Goal: Transaction & Acquisition: Purchase product/service

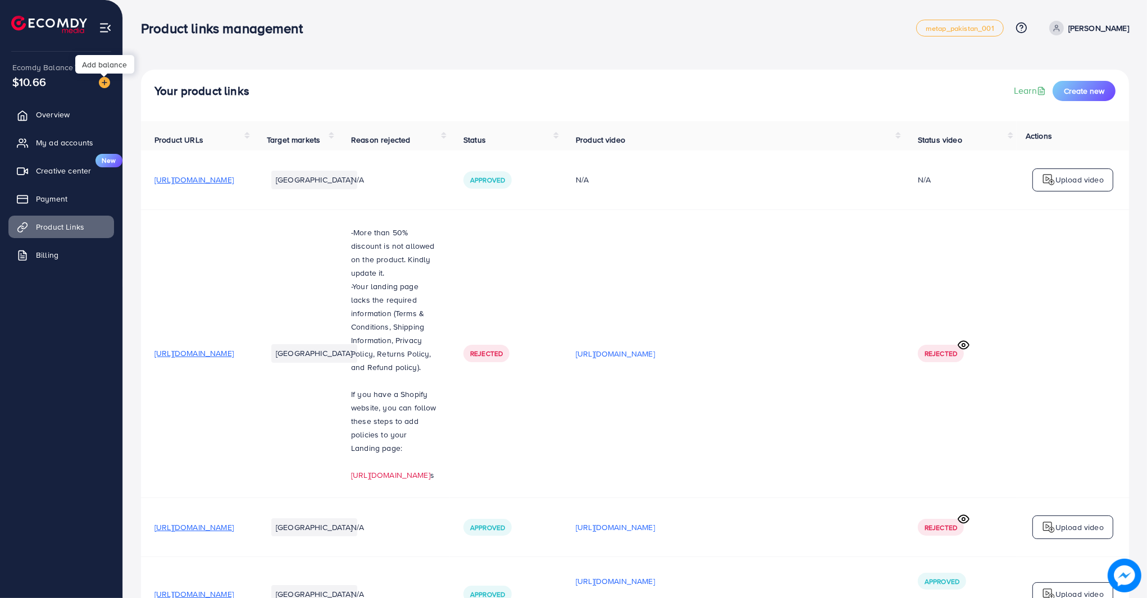
click at [104, 86] on img at bounding box center [104, 82] width 11 height 11
click at [103, 82] on img at bounding box center [104, 82] width 11 height 11
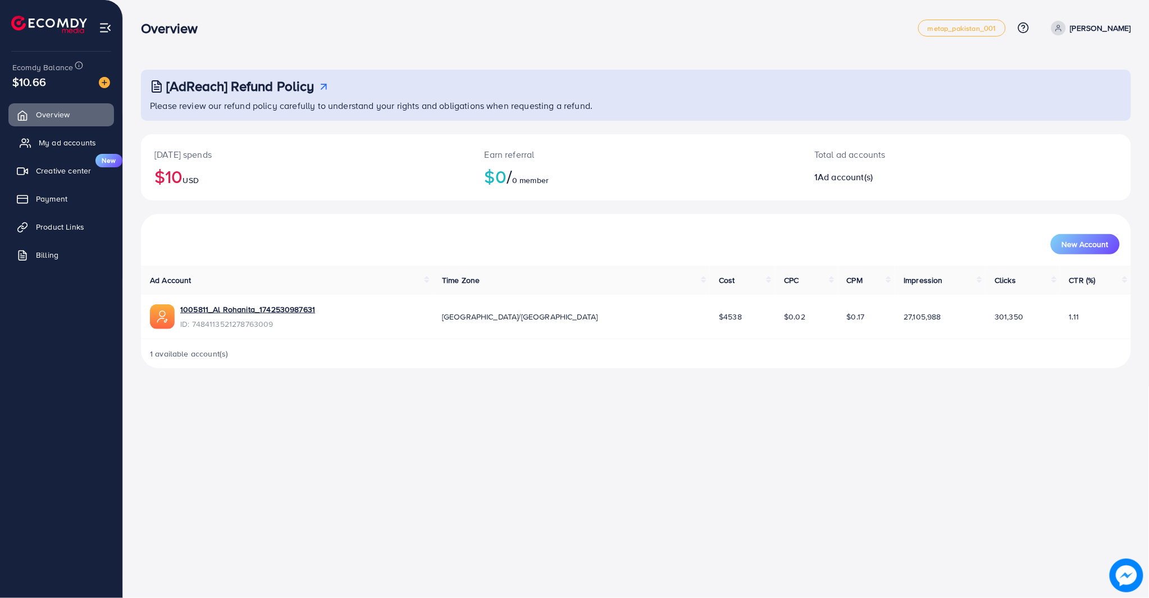
click at [91, 150] on link "My ad accounts" at bounding box center [61, 142] width 106 height 22
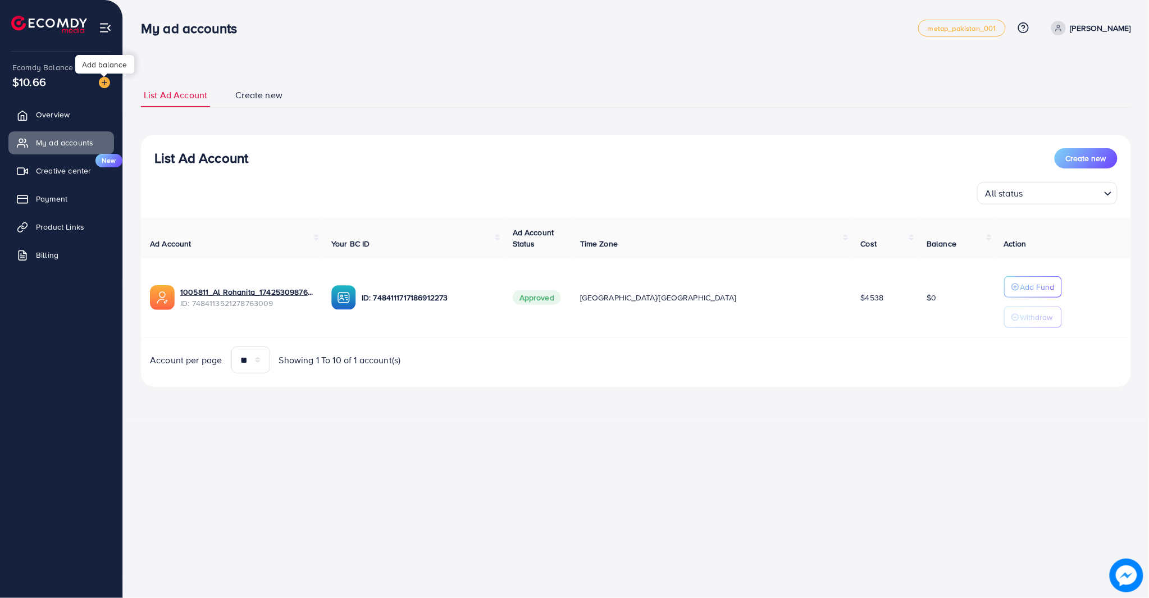
click at [99, 85] on img at bounding box center [104, 82] width 11 height 11
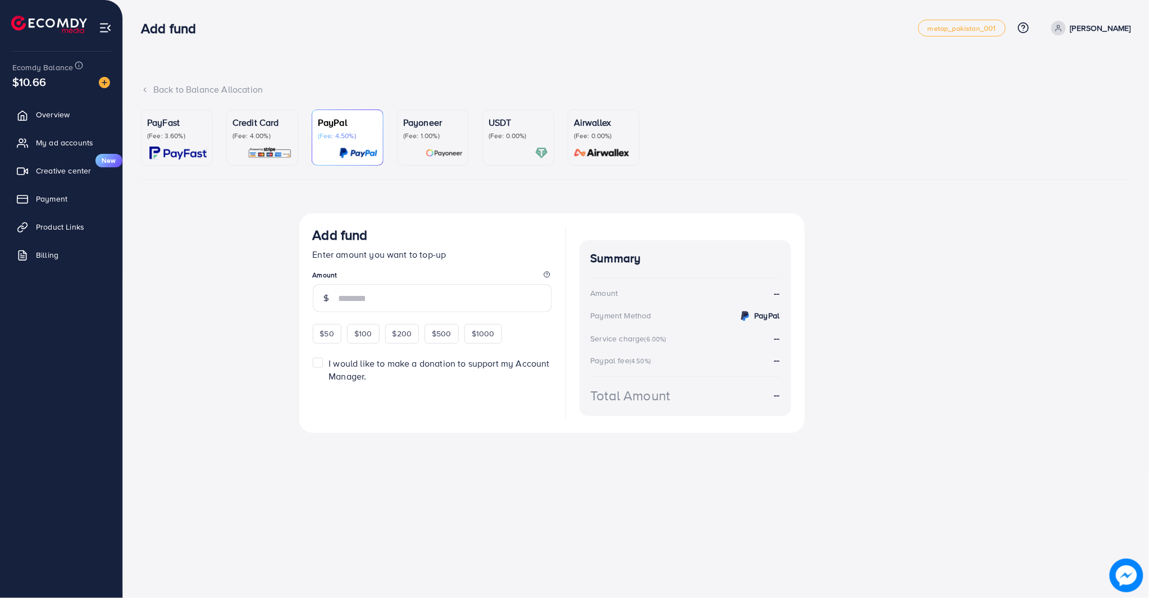
click at [502, 152] on div at bounding box center [519, 153] width 60 height 13
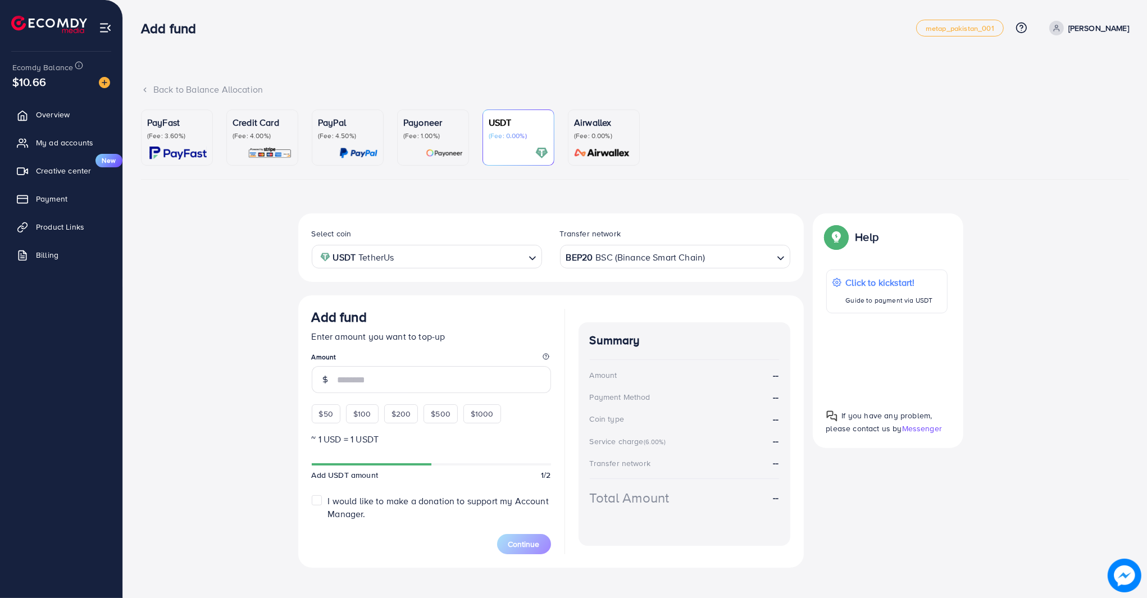
click at [375, 425] on form "Add fund Enter amount you want to top-up Amount $50 $100 $200 $500 $1000 ~ 1 US…" at bounding box center [431, 431] width 239 height 245
drag, startPoint x: 363, startPoint y: 424, endPoint x: 363, endPoint y: 416, distance: 8.4
click at [363, 424] on form "Add fund Enter amount you want to top-up Amount $50 $100 $200 $500 $1000 ~ 1 US…" at bounding box center [431, 431] width 239 height 245
click at [363, 414] on span "$100" at bounding box center [362, 413] width 18 height 11
type input "***"
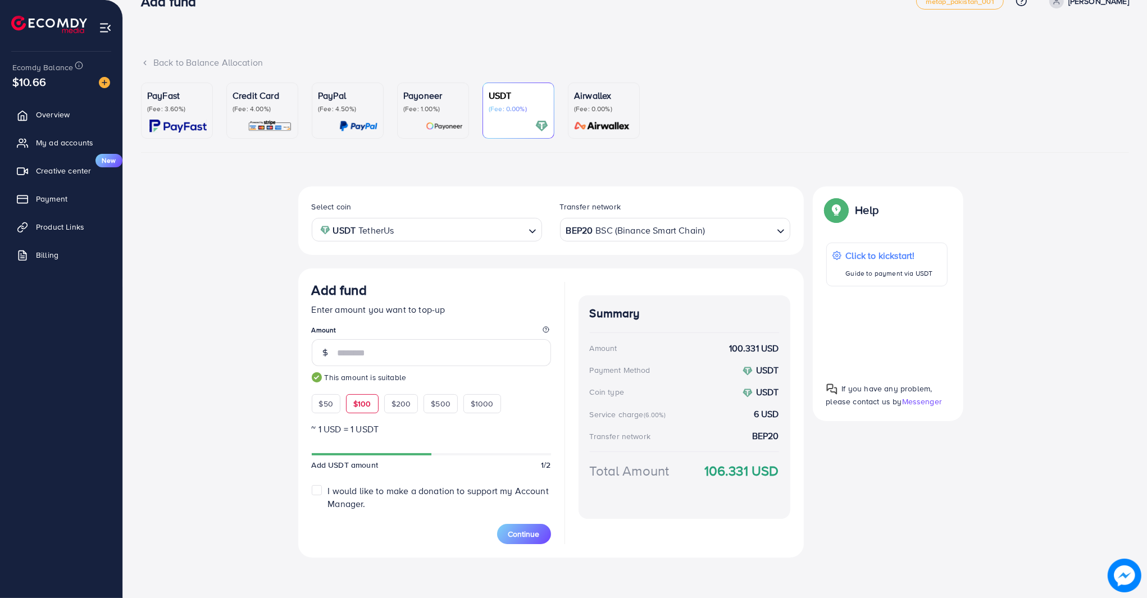
scroll to position [26, 0]
click at [538, 525] on button "Continue" at bounding box center [524, 535] width 54 height 20
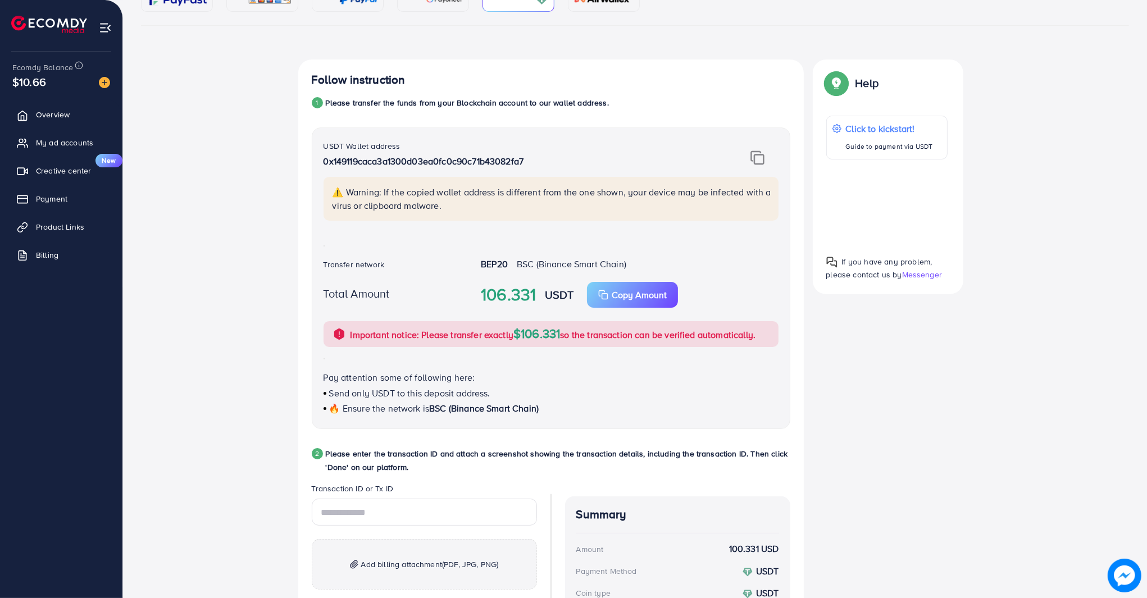
scroll to position [193, 0]
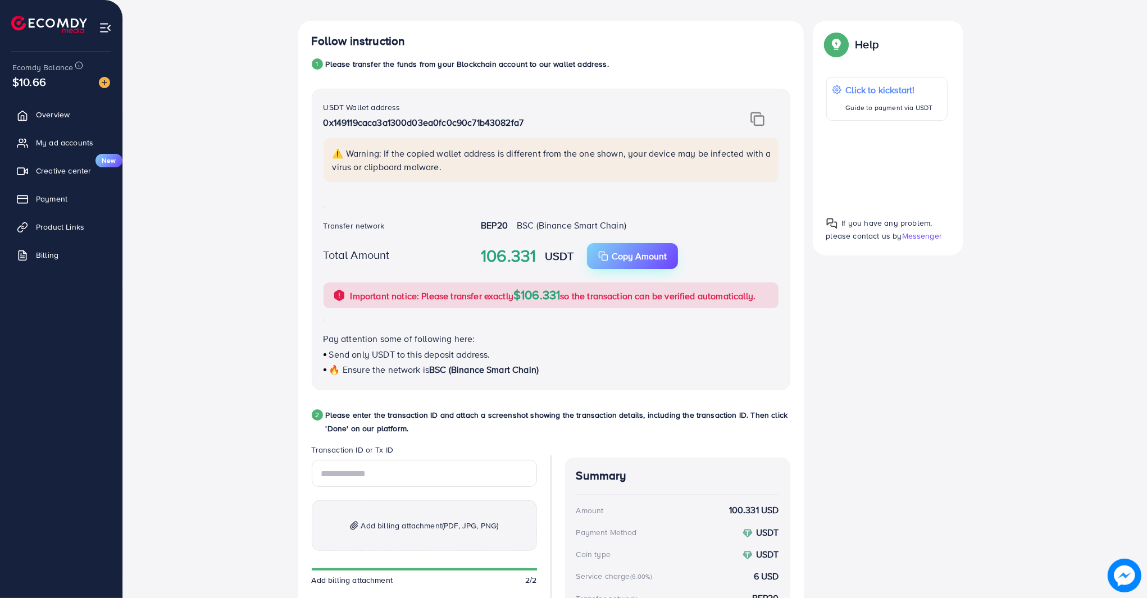
click at [657, 262] on button "Copy Amount" at bounding box center [632, 256] width 91 height 26
click at [652, 244] on button "Copy Amount" at bounding box center [632, 256] width 91 height 26
click at [755, 122] on img at bounding box center [757, 119] width 14 height 15
click at [388, 463] on input "text" at bounding box center [424, 473] width 225 height 27
paste input "**********"
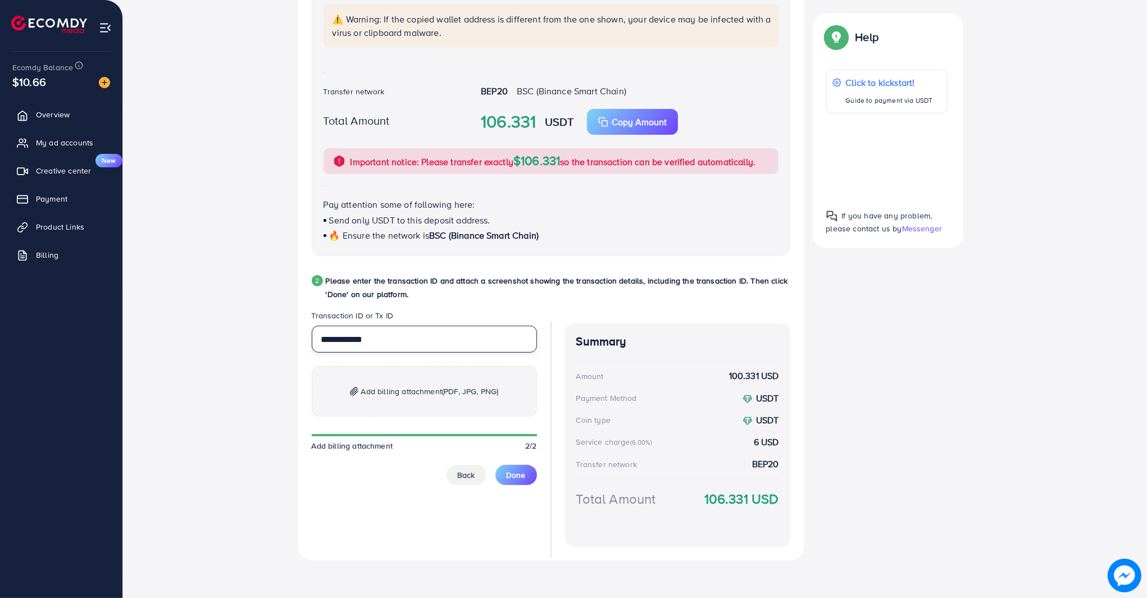
scroll to position [329, 0]
type input "**********"
click at [467, 373] on p "Add billing attachment (PDF, JPG, PNG)" at bounding box center [424, 390] width 225 height 51
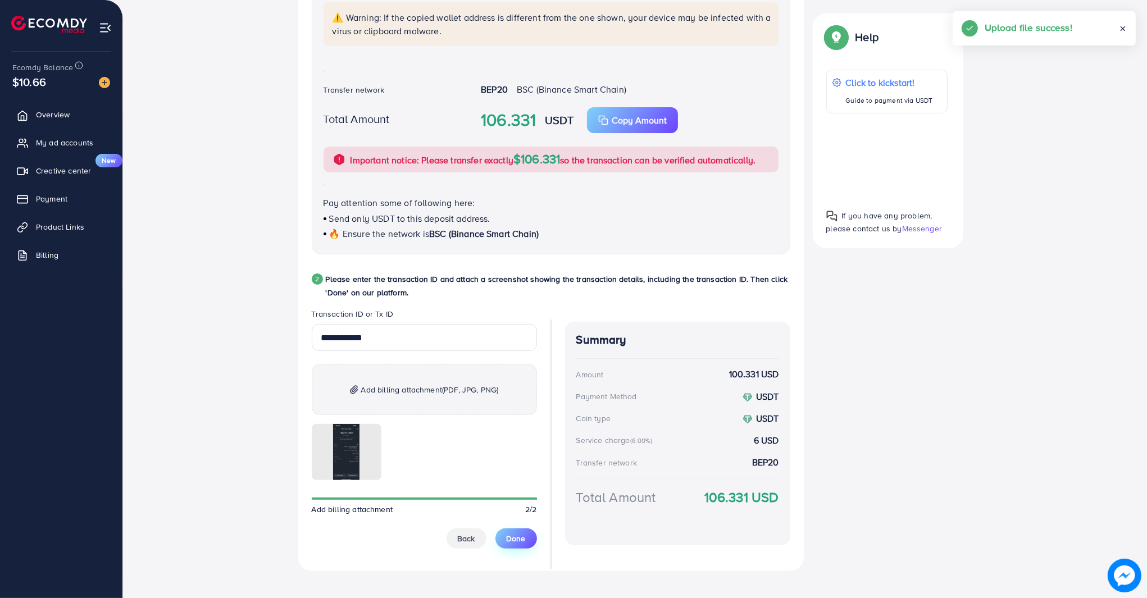
click at [512, 472] on div at bounding box center [424, 452] width 225 height 56
click at [513, 531] on button "Done" at bounding box center [516, 539] width 42 height 20
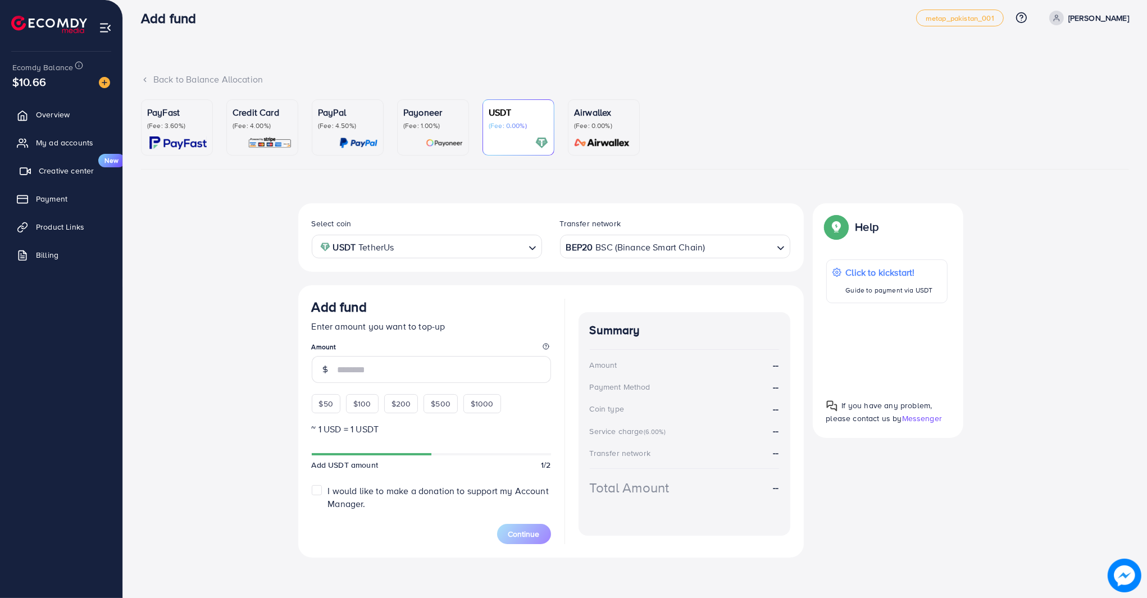
scroll to position [9, 0]
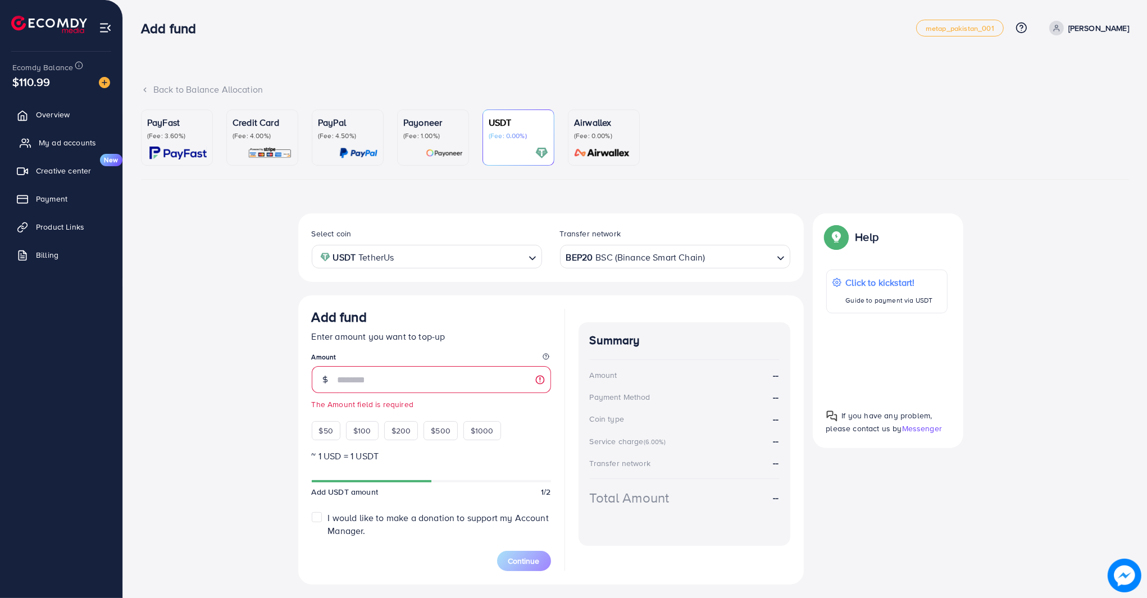
click at [49, 141] on span "My ad accounts" at bounding box center [67, 142] width 57 height 11
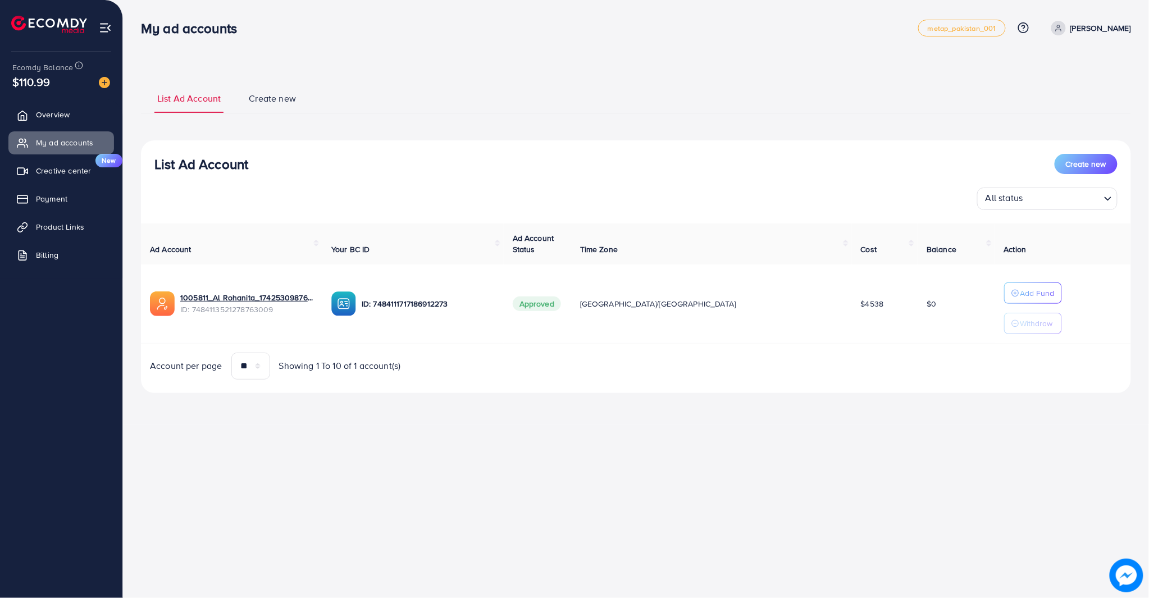
drag, startPoint x: 742, startPoint y: 302, endPoint x: 862, endPoint y: 243, distance: 133.9
click at [840, 284] on tr "1005811_Al Rohanita_1742530987631 ID: 7484113521278763009 ID: 74841117171869122…" at bounding box center [636, 304] width 990 height 79
